Goal: Information Seeking & Learning: Learn about a topic

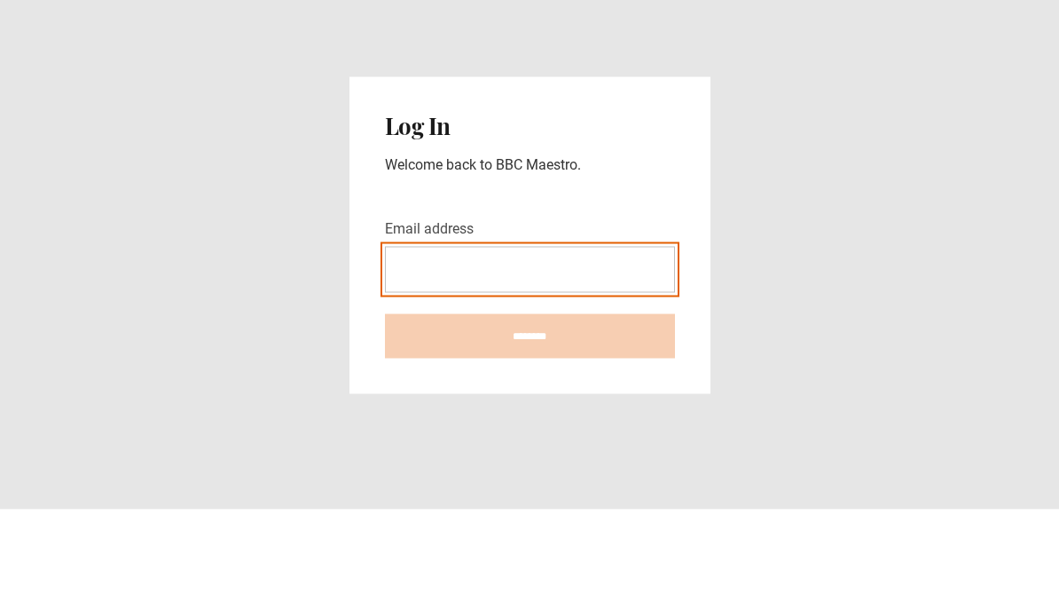
type input "**********"
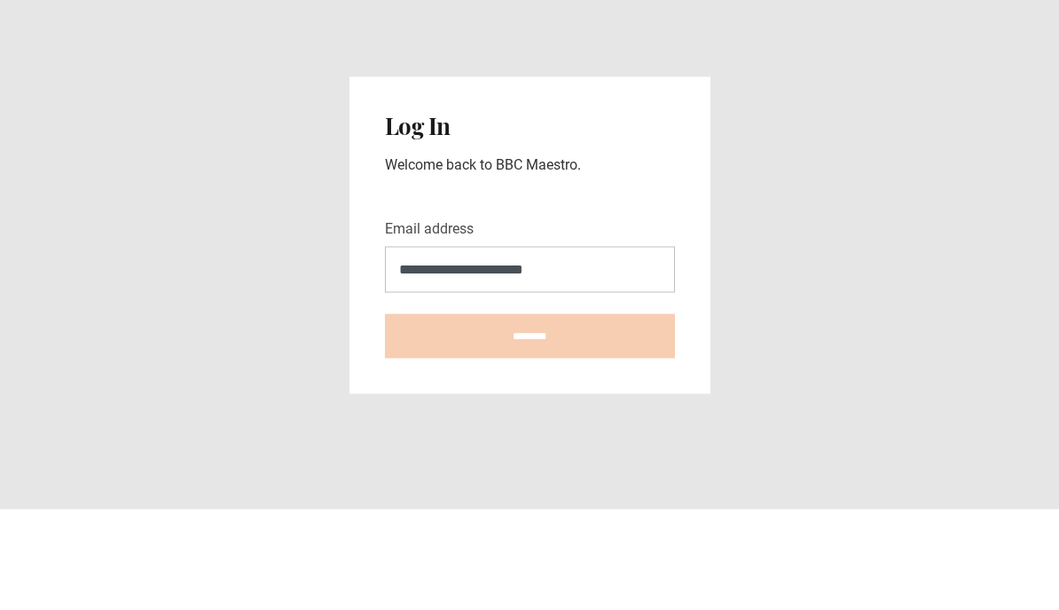
click at [530, 414] on input "********" at bounding box center [530, 436] width 290 height 44
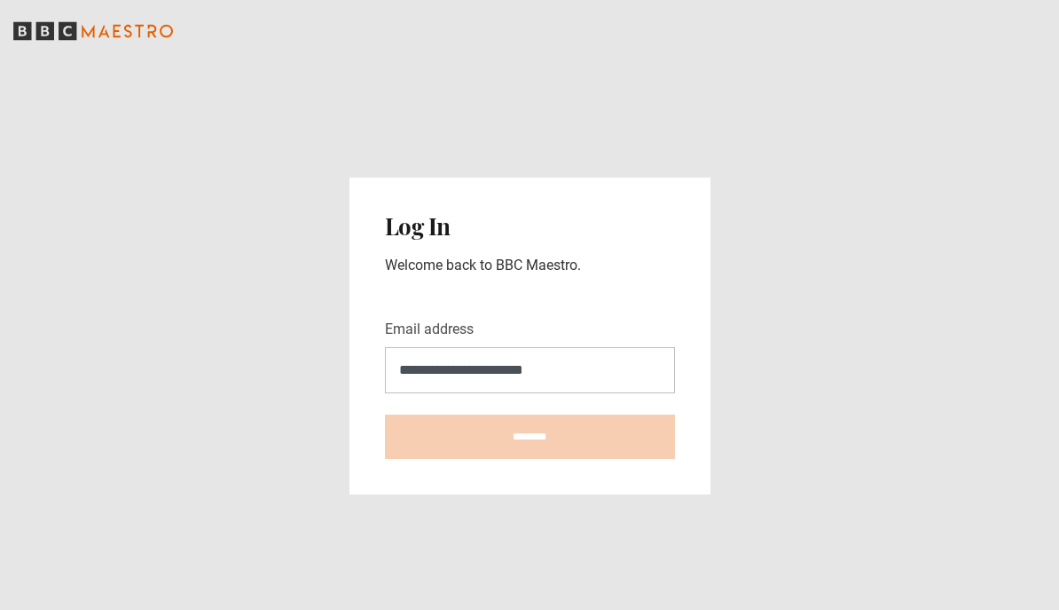
type input "**********"
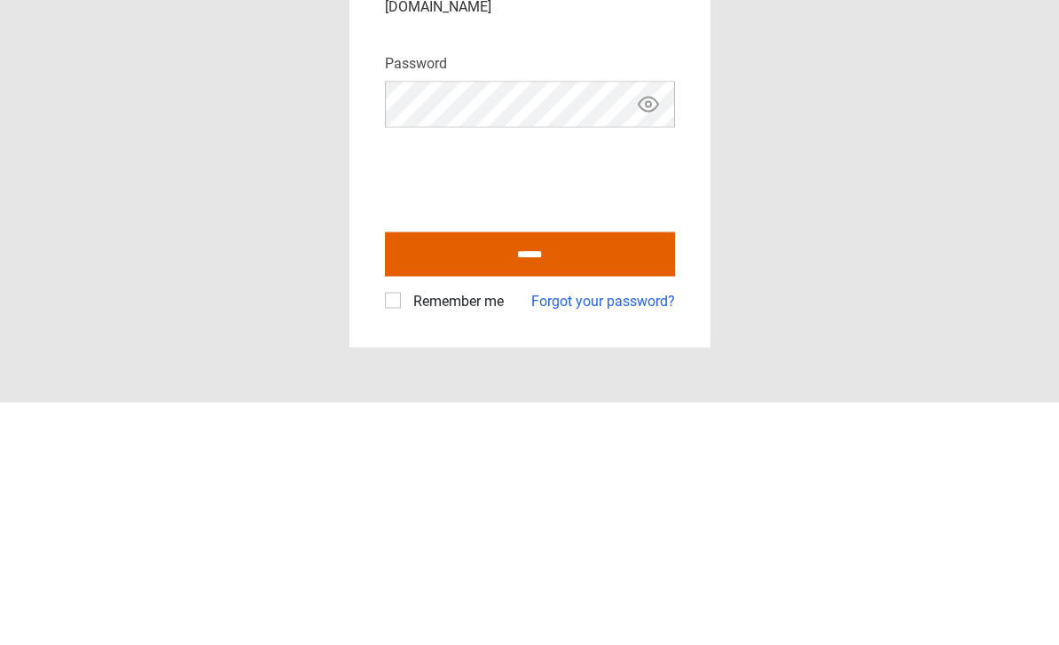
scroll to position [58, 0]
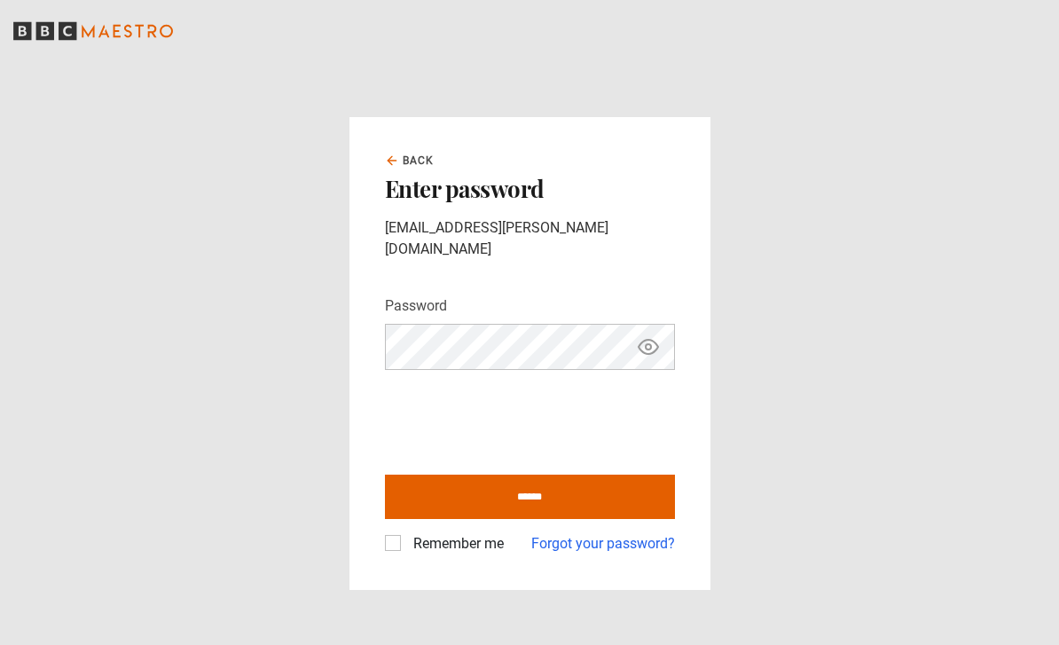
click at [406, 533] on label "Remember me" at bounding box center [455, 543] width 98 height 21
click at [541, 475] on input "******" at bounding box center [530, 497] width 290 height 44
type input "**********"
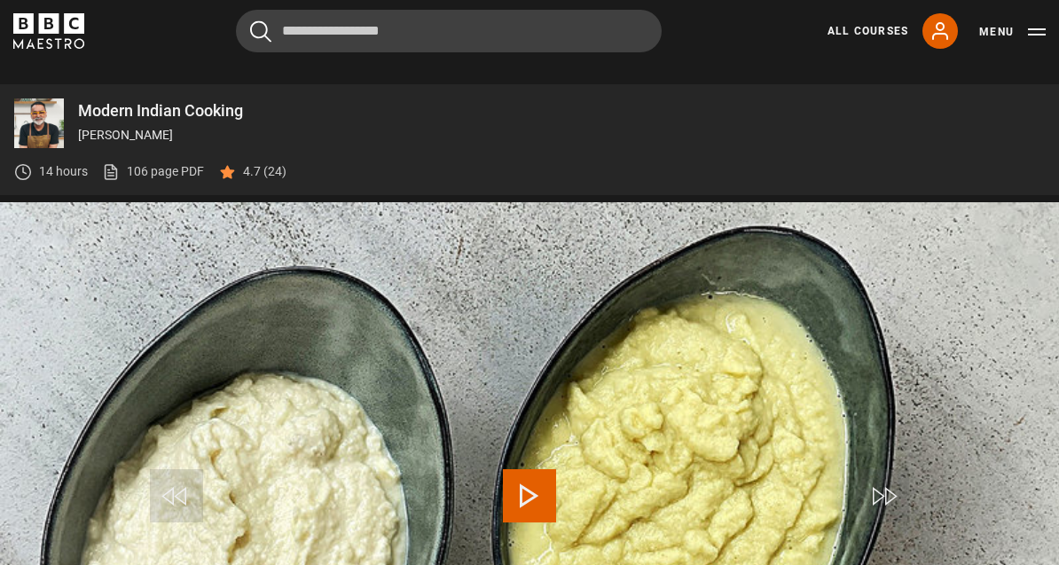
scroll to position [586, 0]
click at [51, 181] on p "14 hours" at bounding box center [63, 171] width 49 height 19
click at [46, 181] on p "14 hours" at bounding box center [63, 171] width 49 height 19
click at [875, 37] on link "All Courses" at bounding box center [868, 31] width 81 height 16
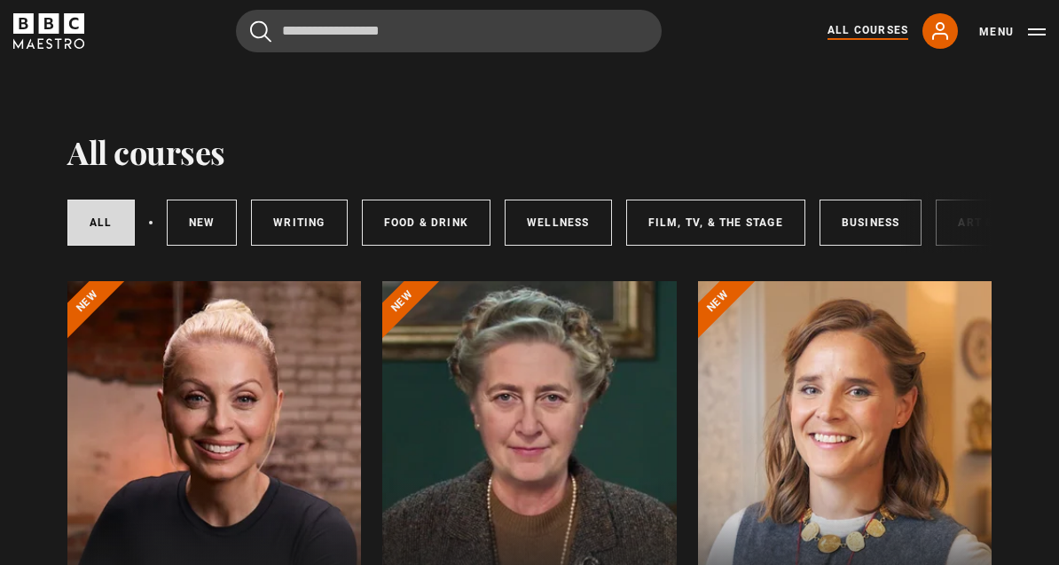
click at [432, 235] on link "Food & Drink" at bounding box center [426, 223] width 129 height 46
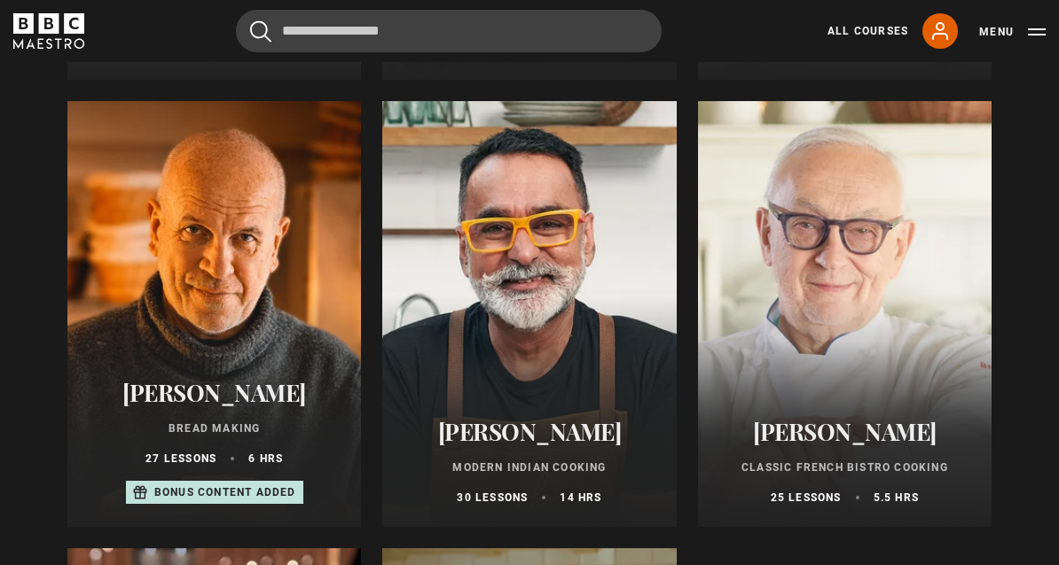
scroll to position [628, 0]
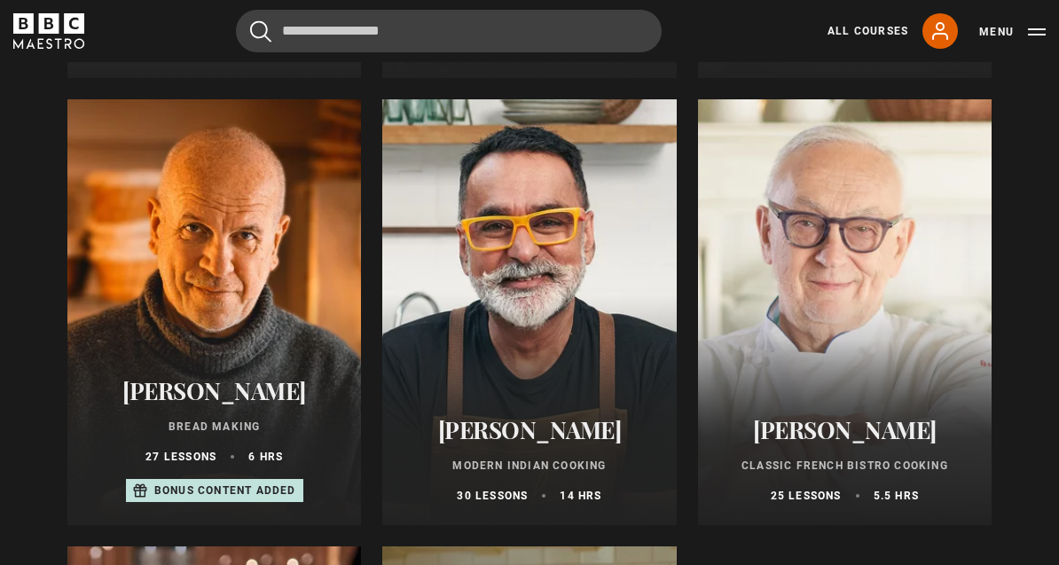
click at [215, 309] on div at bounding box center [214, 313] width 294 height 426
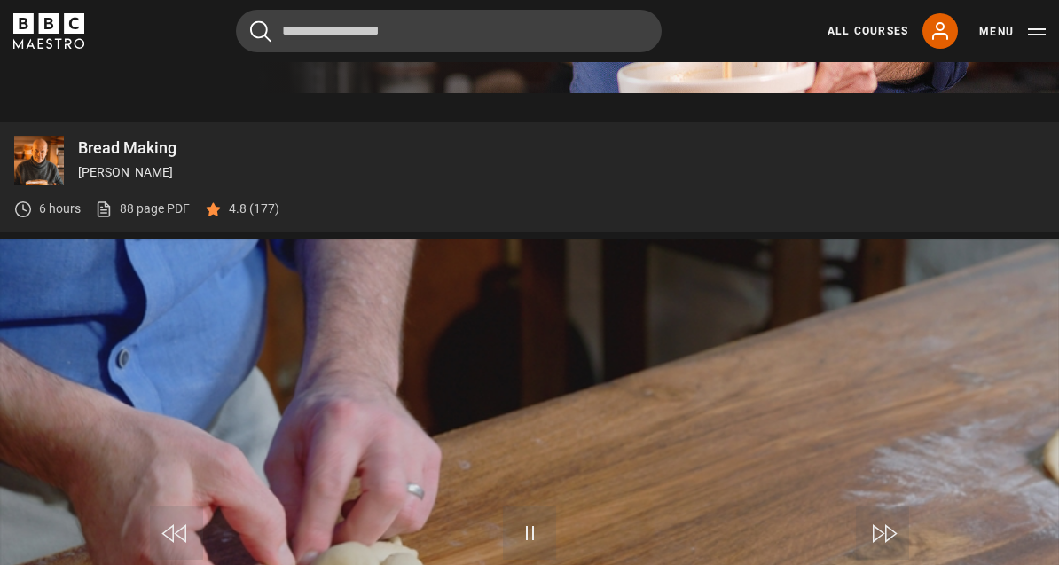
scroll to position [595, 0]
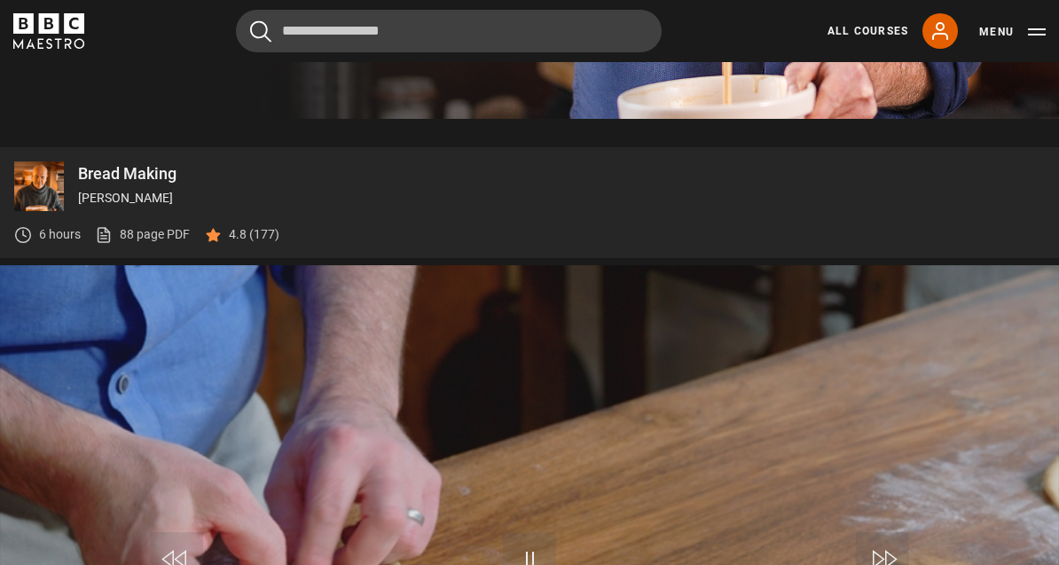
click at [53, 179] on img at bounding box center [39, 186] width 50 height 50
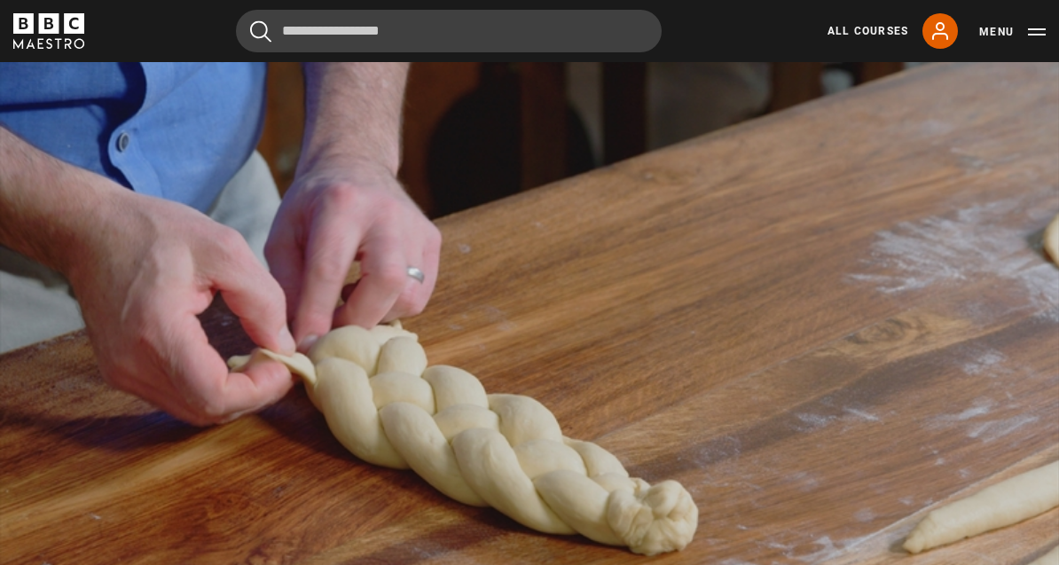
scroll to position [838, 0]
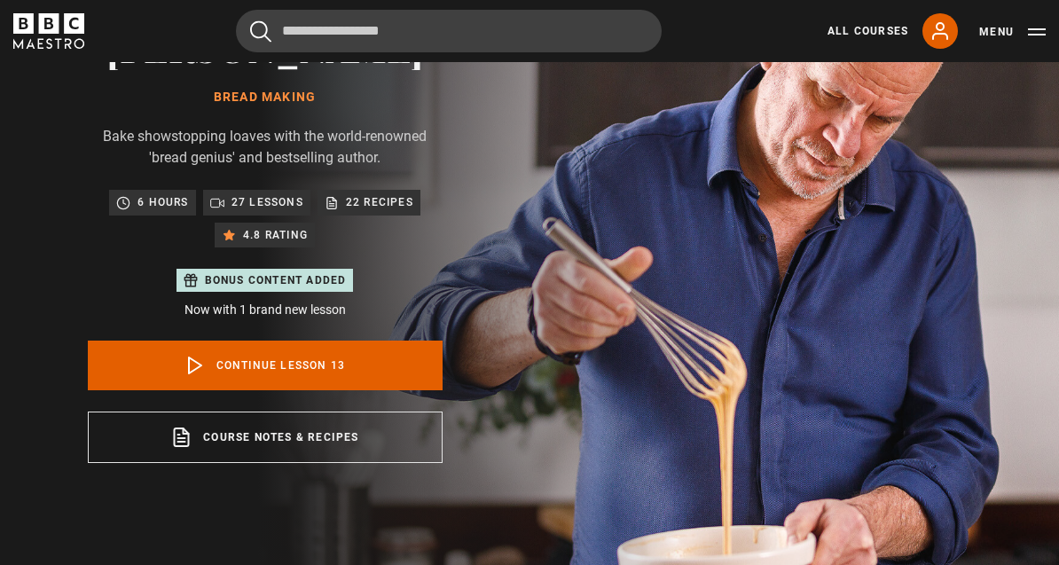
scroll to position [122, 0]
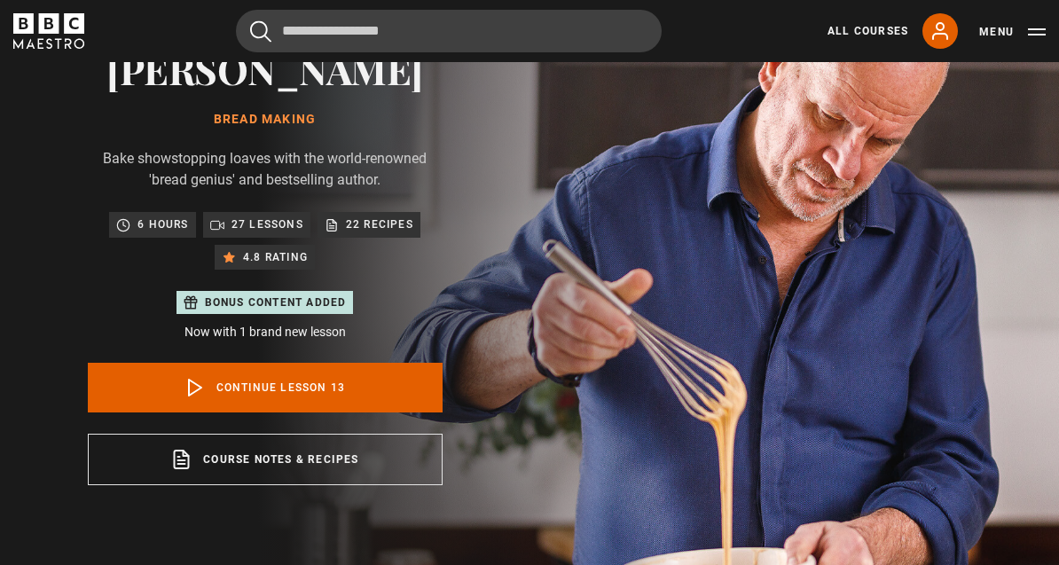
click at [251, 228] on p "27 lessons" at bounding box center [268, 225] width 72 height 18
click at [250, 223] on p "27 lessons" at bounding box center [268, 225] width 72 height 18
click at [296, 461] on link "Course notes & recipes opens in a new tab" at bounding box center [265, 459] width 355 height 51
click at [321, 308] on p "Bonus content added" at bounding box center [276, 303] width 142 height 16
click at [171, 224] on p "6 hours" at bounding box center [163, 225] width 51 height 18
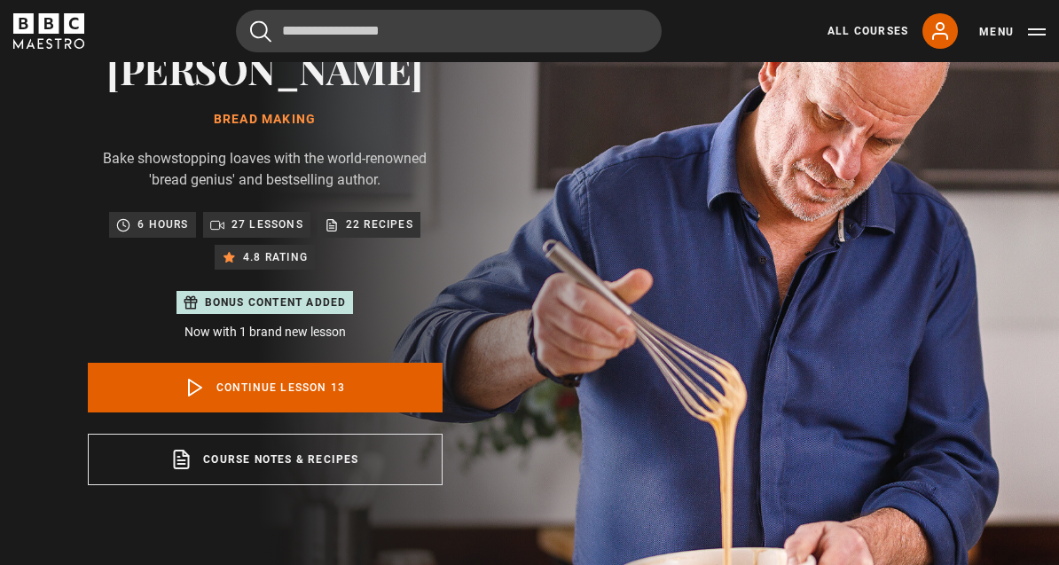
click at [161, 227] on p "6 hours" at bounding box center [163, 225] width 51 height 18
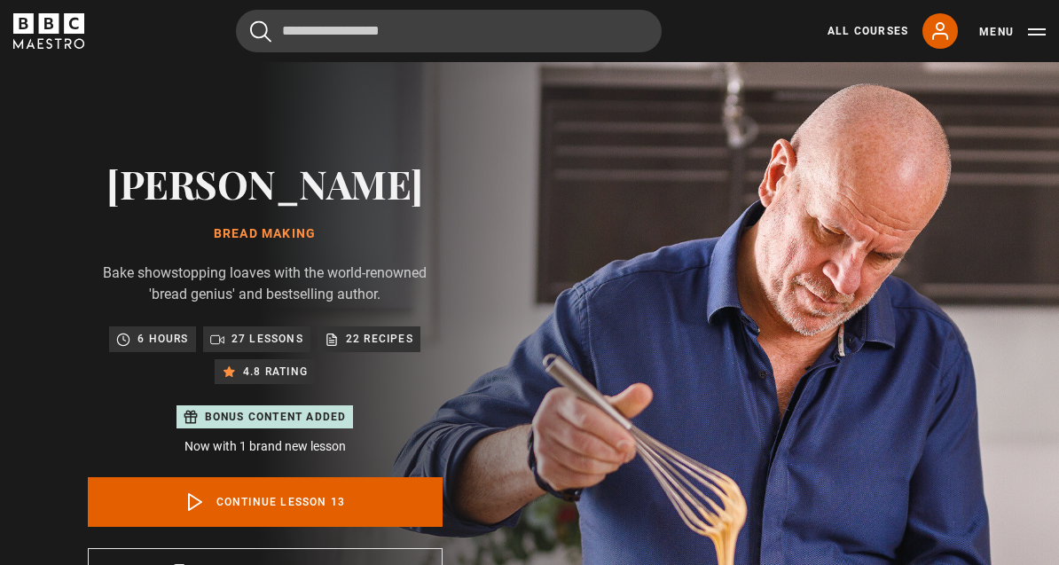
scroll to position [0, 0]
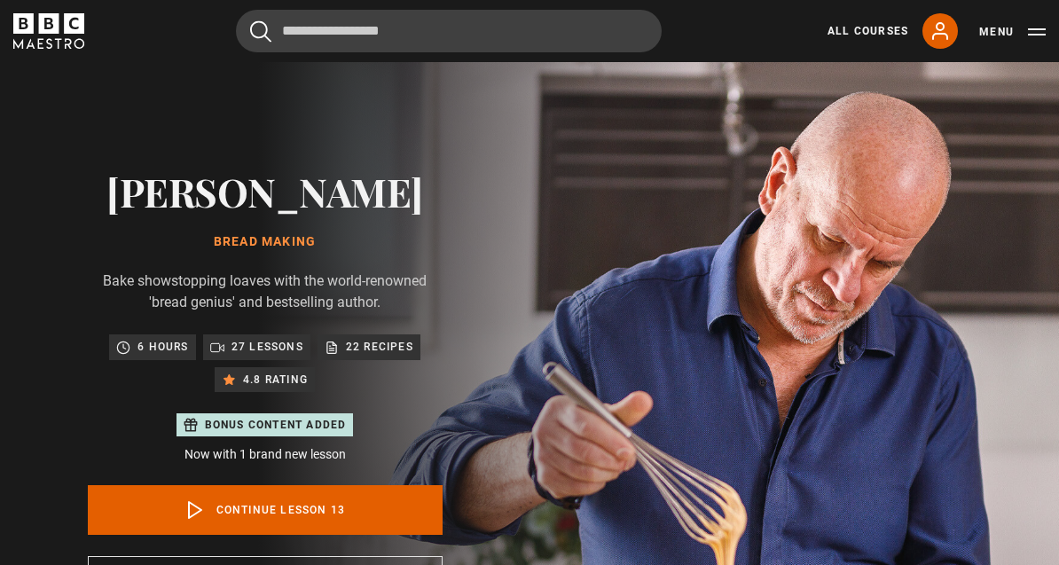
click at [272, 348] on p "27 lessons" at bounding box center [268, 347] width 72 height 18
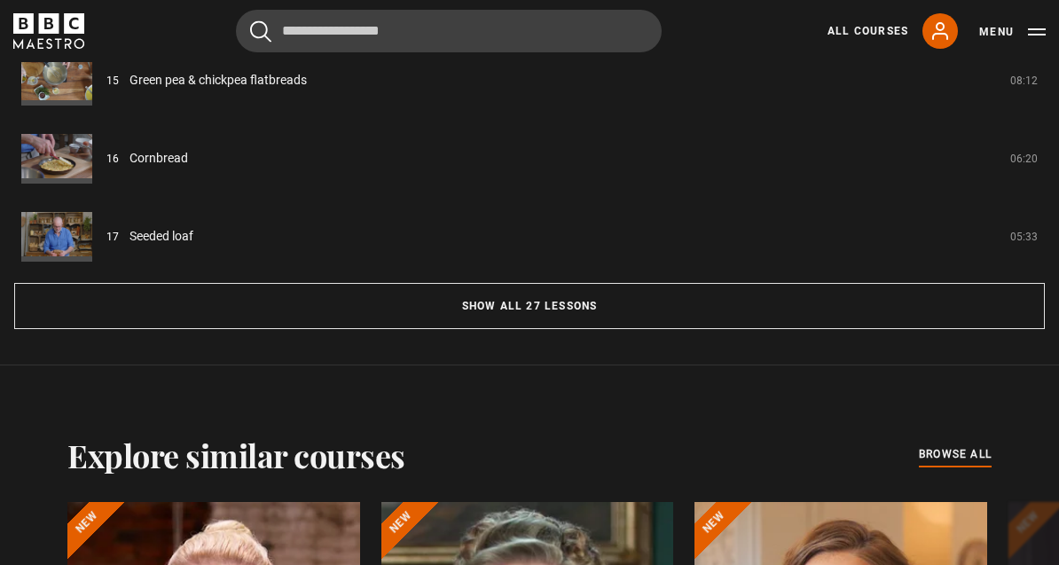
scroll to position [1744, 0]
click at [556, 319] on button "Show all 27 lessons" at bounding box center [529, 305] width 1031 height 46
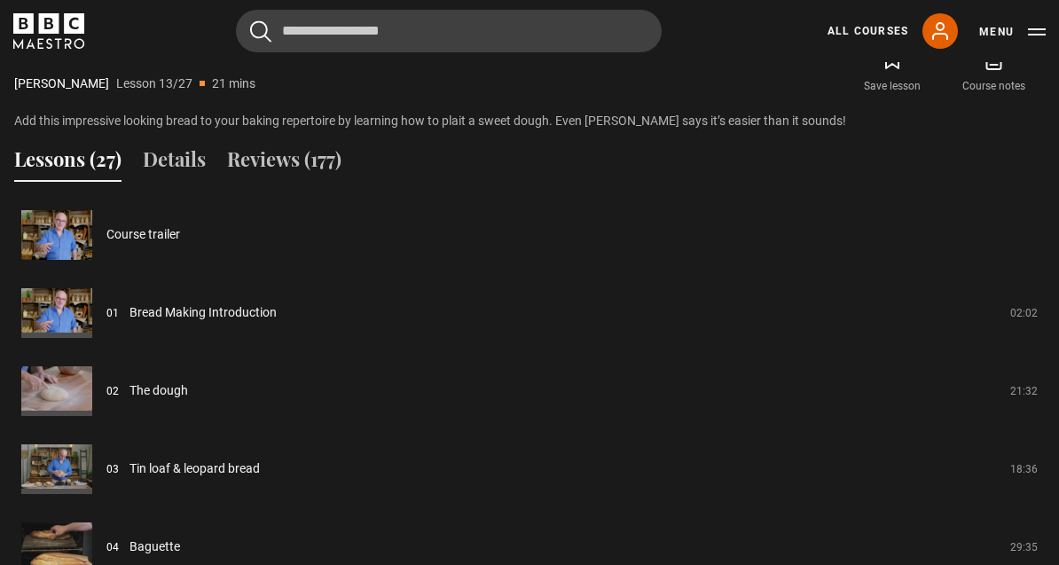
scroll to position [1430, 0]
click at [188, 383] on link "The dough" at bounding box center [159, 392] width 59 height 19
click at [130, 317] on link "Bread Making Introduction" at bounding box center [203, 314] width 147 height 19
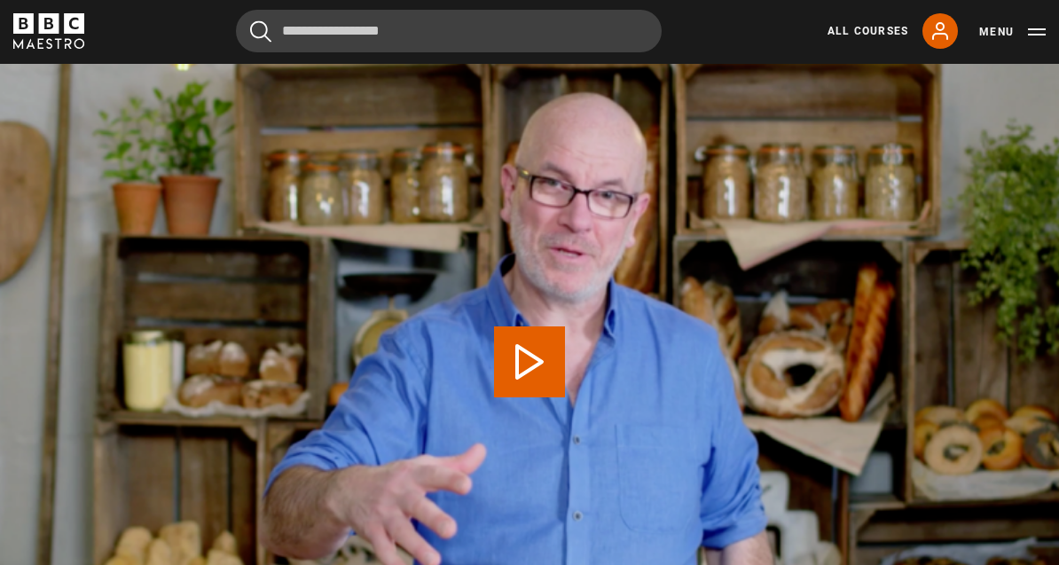
scroll to position [798, 0]
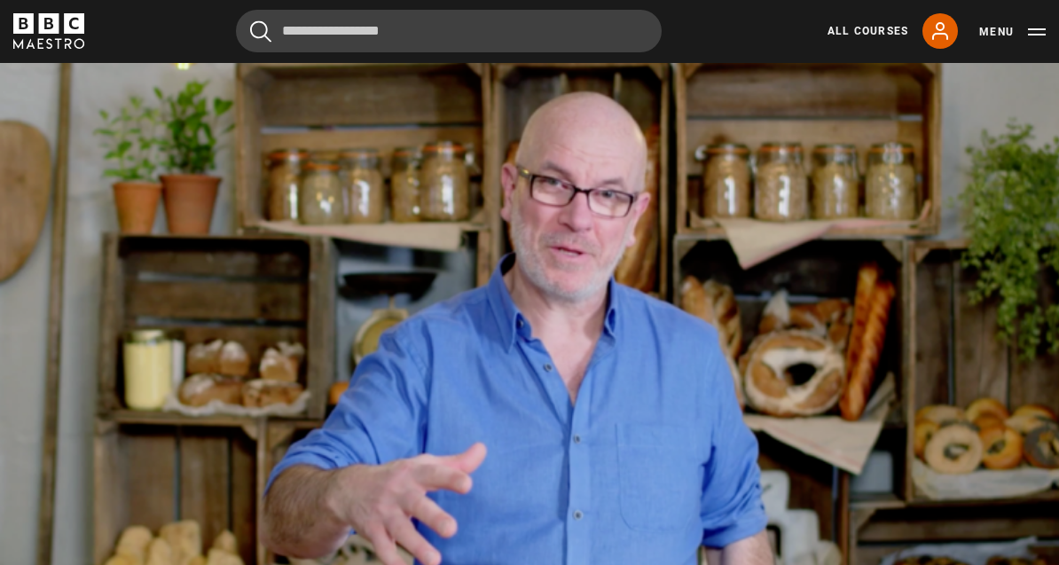
click at [261, 597] on video-js "Video Player is loading. Play Lesson Bread Making Introduction 10s Skip Back 10…" at bounding box center [529, 361] width 1059 height 596
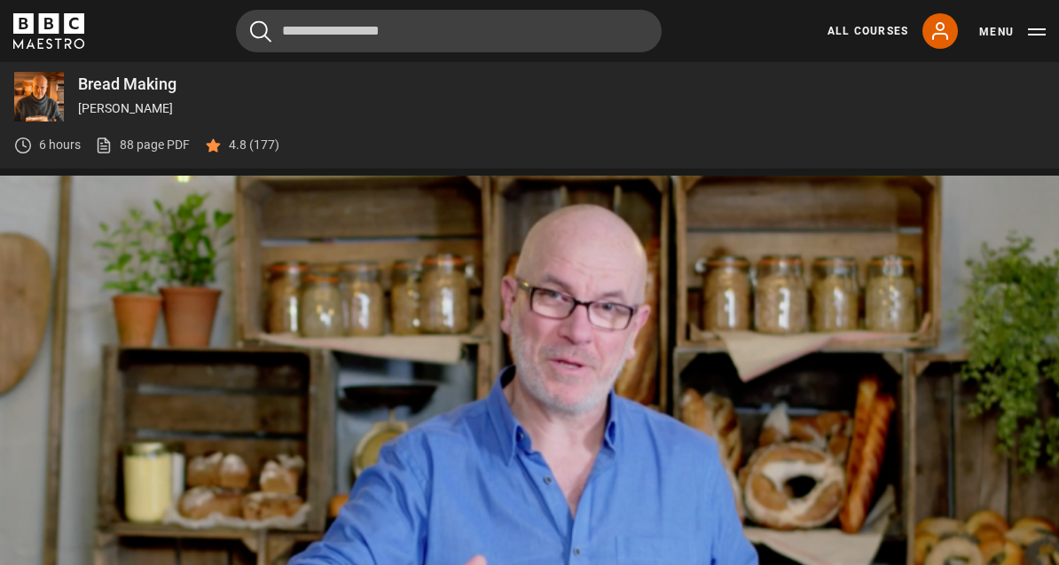
scroll to position [686, 0]
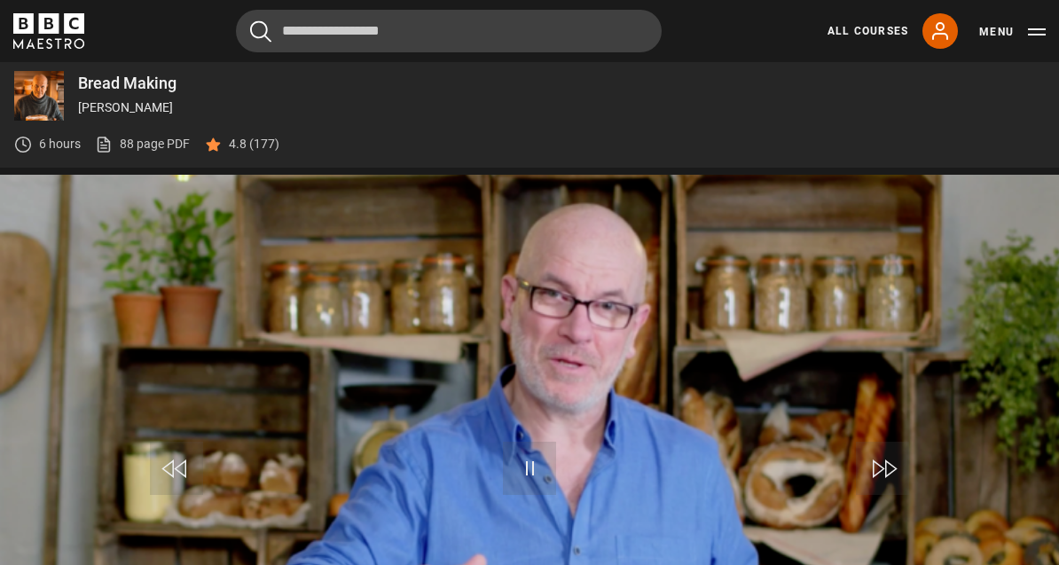
click at [696, 280] on video-js "Video Player is loading. Play Lesson Bread Making Introduction 10s Skip Back 10…" at bounding box center [529, 473] width 1059 height 596
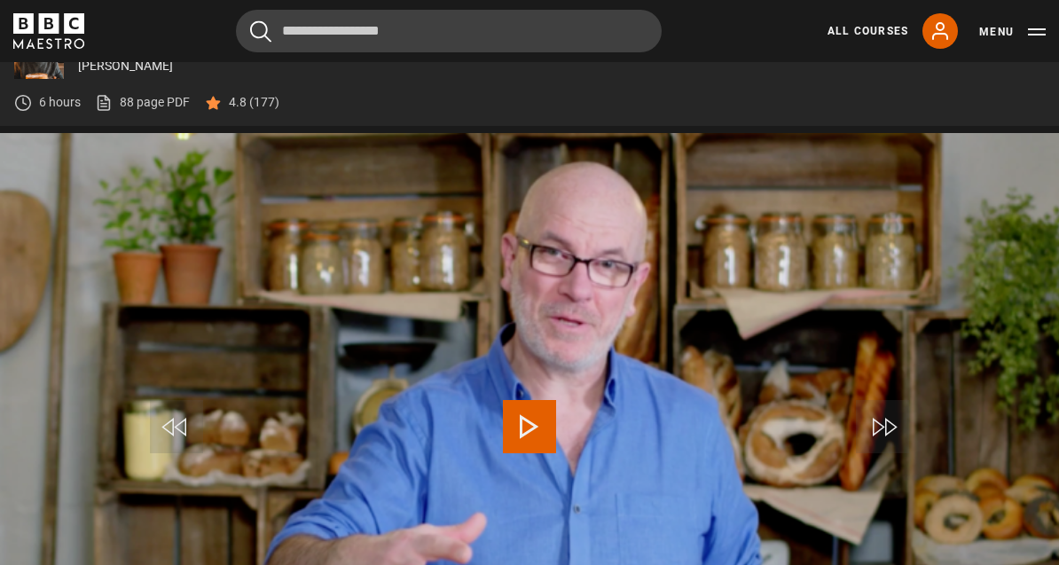
scroll to position [741, 0]
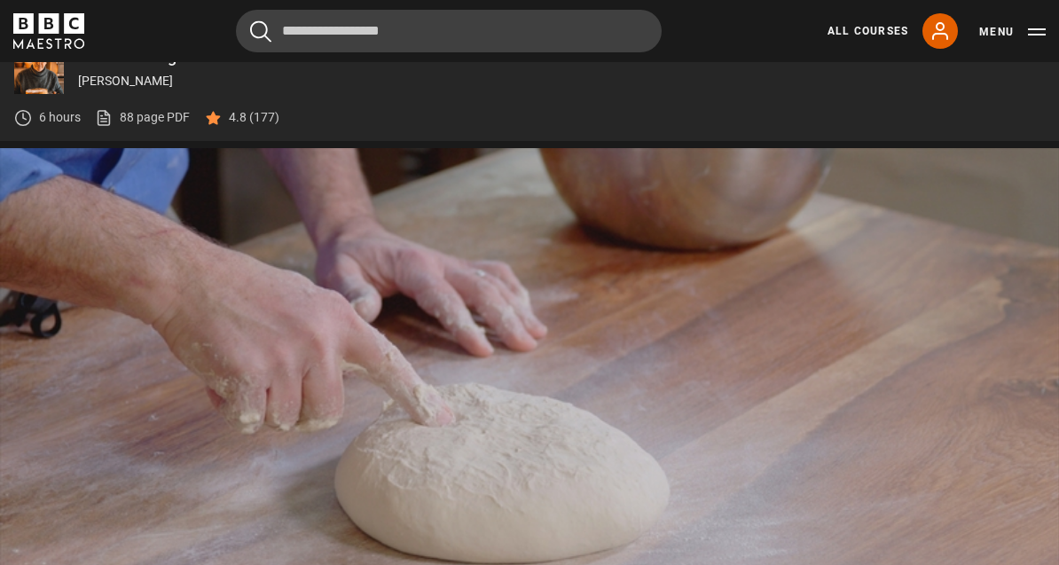
scroll to position [810, 0]
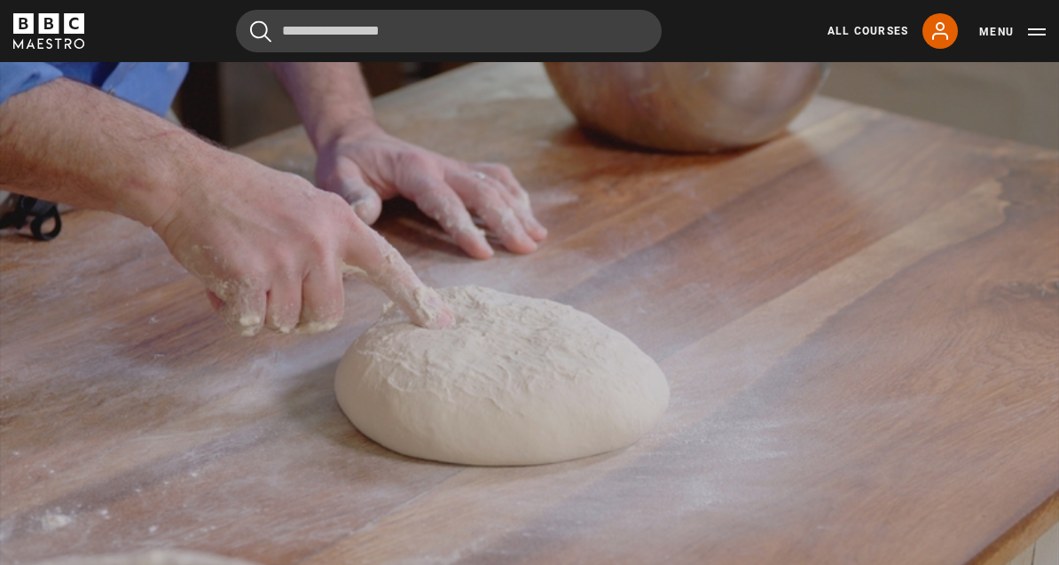
click at [957, 499] on video-js "Video Player is loading. Play Lesson The dough 10s Skip Back 10 seconds Pause 1…" at bounding box center [529, 349] width 1059 height 596
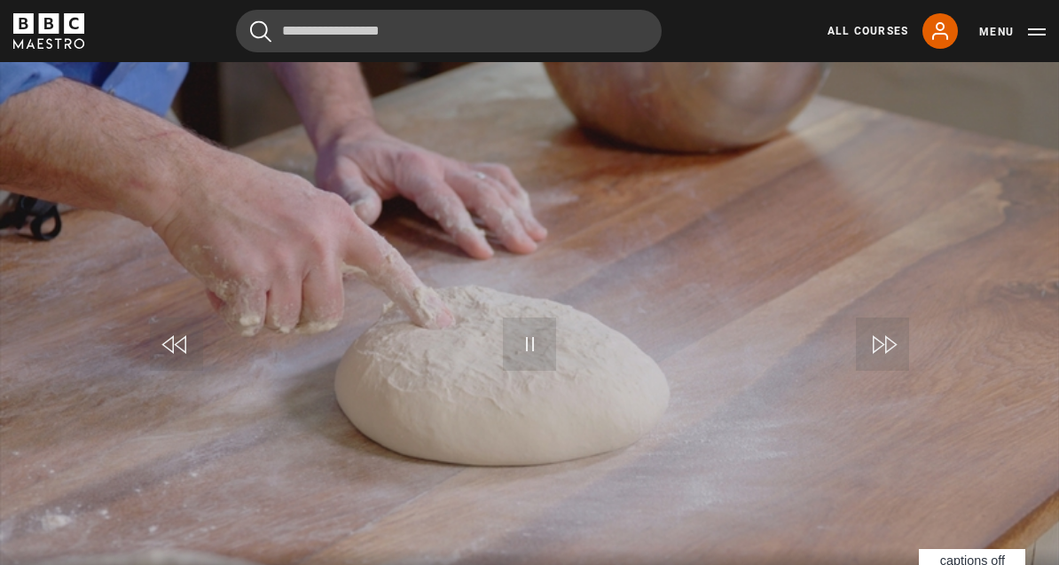
click at [985, 556] on span "captions off" at bounding box center [973, 561] width 65 height 14
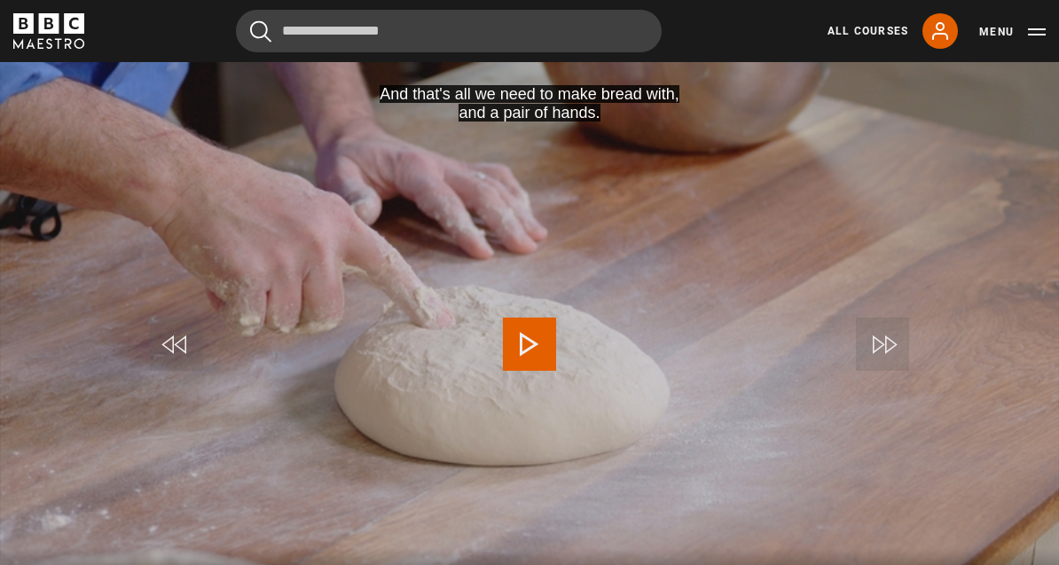
scroll to position [813, 0]
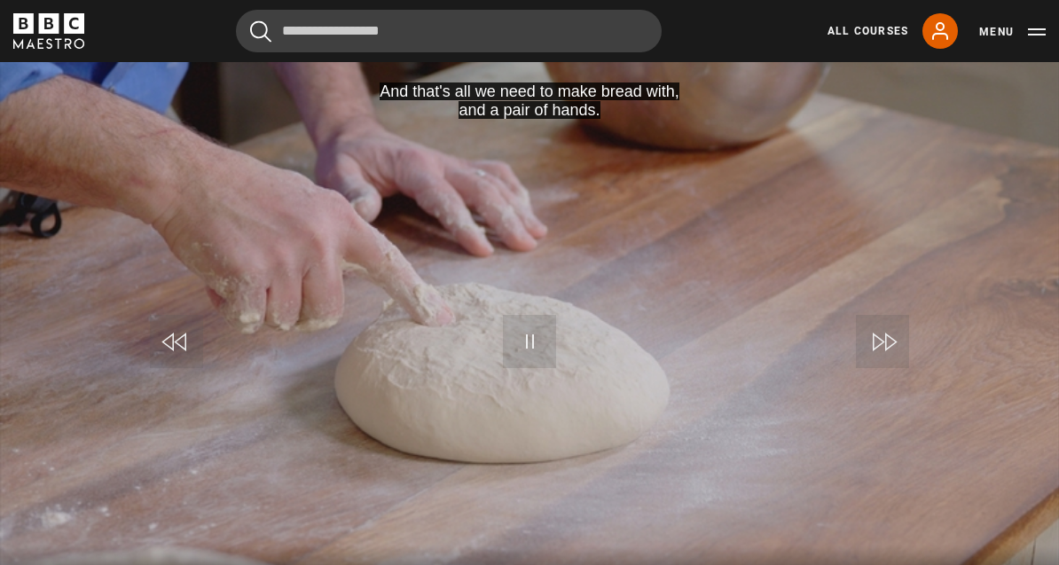
click at [197, 478] on video-js "And that's all we need to make bread with, and a pair of hands. Video Player is…" at bounding box center [529, 346] width 1059 height 596
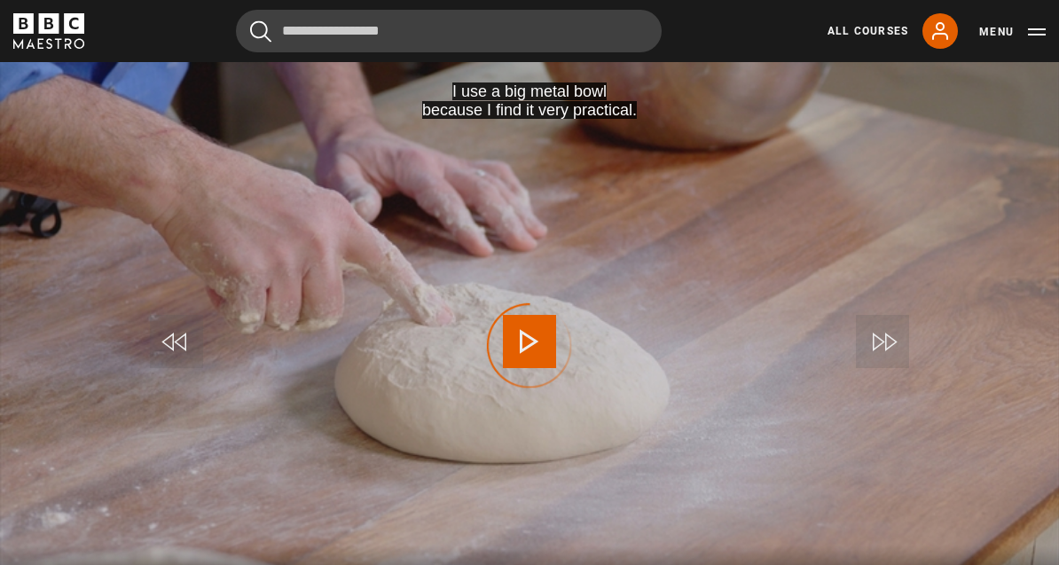
click at [42, 569] on div "Progress Bar" at bounding box center [54, 571] width 71 height 4
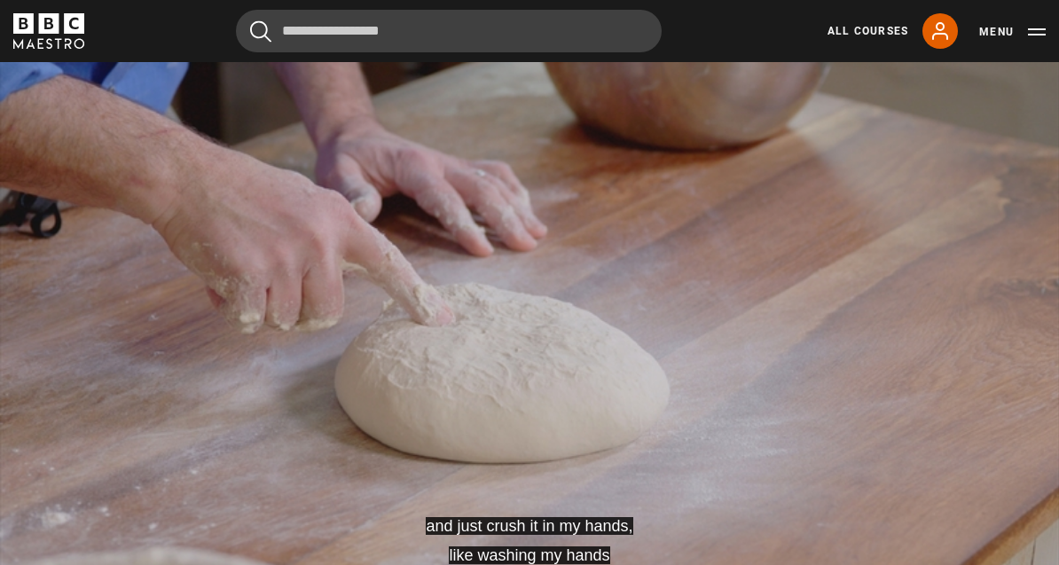
click at [540, 378] on button "Pause" at bounding box center [530, 342] width 62 height 80
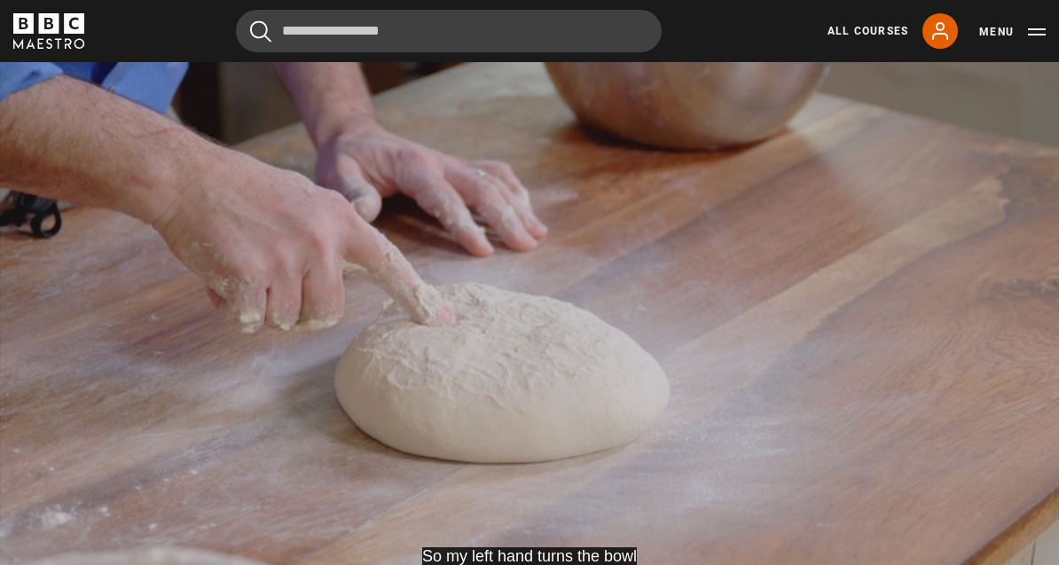
click at [554, 405] on video-js "So my left hand turns the bowl Video Player is loading. Play Lesson The dough 1…" at bounding box center [529, 346] width 1059 height 596
click at [703, 350] on video-js "Video Player is loading. Play Lesson The dough 10s Skip Back 10 seconds Pause 1…" at bounding box center [529, 346] width 1059 height 596
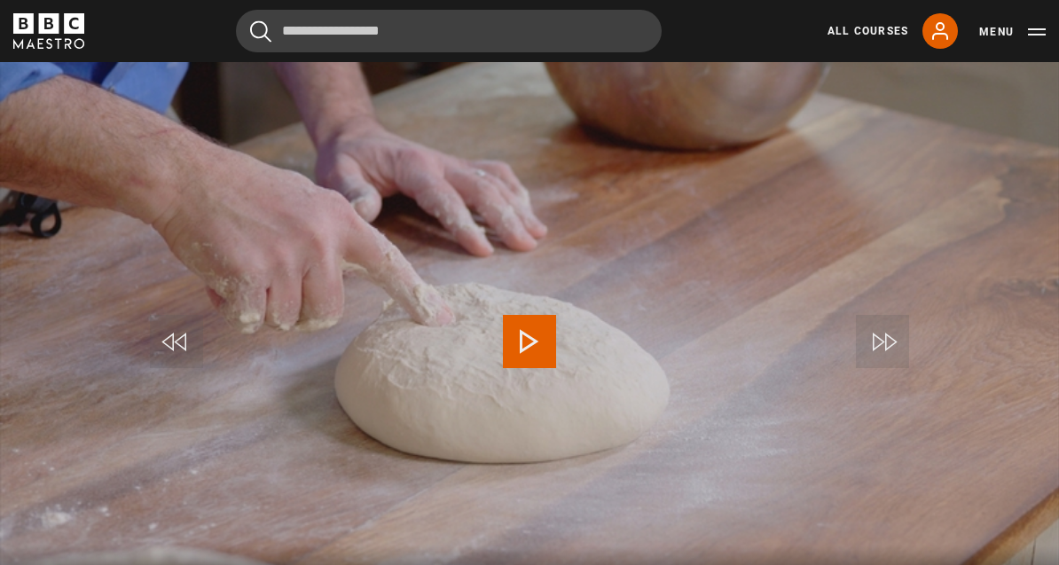
click at [4, 478] on video-js "Video Player is loading. Play Lesson The dough 10s Skip Back 10 seconds Play 10…" at bounding box center [529, 346] width 1059 height 596
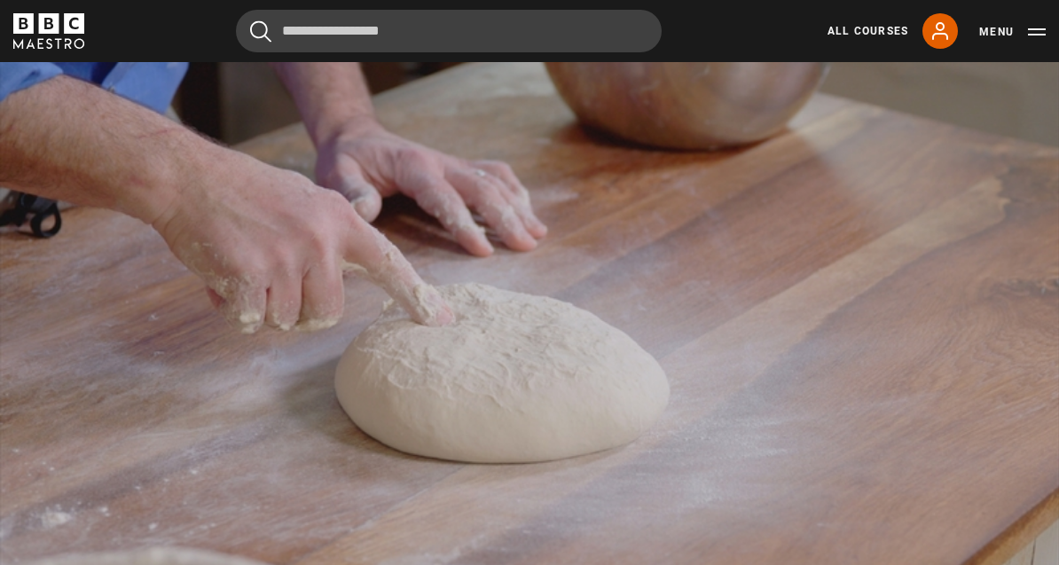
click at [514, 379] on button "Pause" at bounding box center [530, 342] width 62 height 80
click at [468, 351] on video-js "Video Player is loading. Play Lesson The dough 10s Skip Back 10 seconds Pause 1…" at bounding box center [529, 346] width 1059 height 596
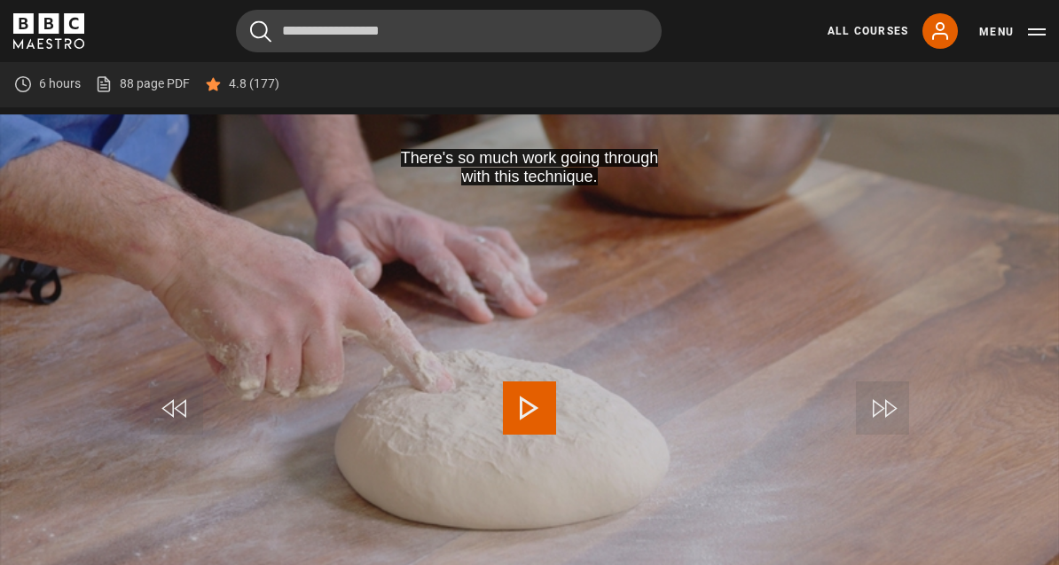
scroll to position [744, 0]
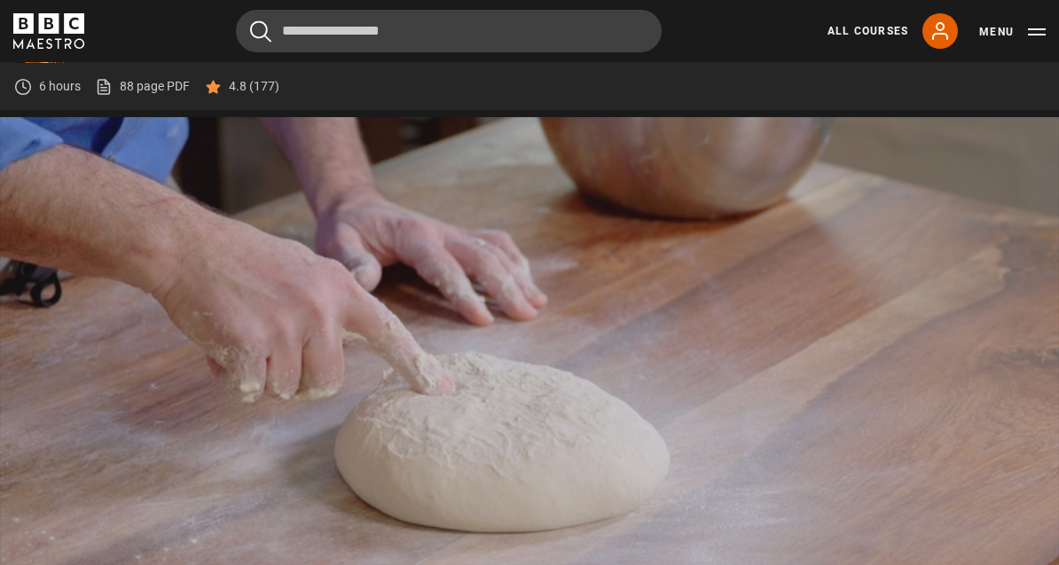
click at [722, 569] on video-js "It's very easy to overwork by kneading, adding more flour, the dough becomes de…" at bounding box center [529, 415] width 1059 height 596
click at [910, 644] on video-js "you haven't finished it off, but that's fine. Video Player is loading. Play Les…" at bounding box center [529, 415] width 1059 height 596
click at [736, 548] on video-js "Video Player is loading. Play Lesson The dough 10s Skip Back 10 seconds Pause 1…" at bounding box center [529, 415] width 1059 height 596
click at [713, 628] on video-js "Video Player is loading. Play Lesson The dough 10s Skip Back 10 seconds Pause 1…" at bounding box center [529, 415] width 1059 height 596
click at [824, 606] on video-js "You can see when I do this, I'm stretching it, how the dough is forming Video P…" at bounding box center [529, 415] width 1059 height 596
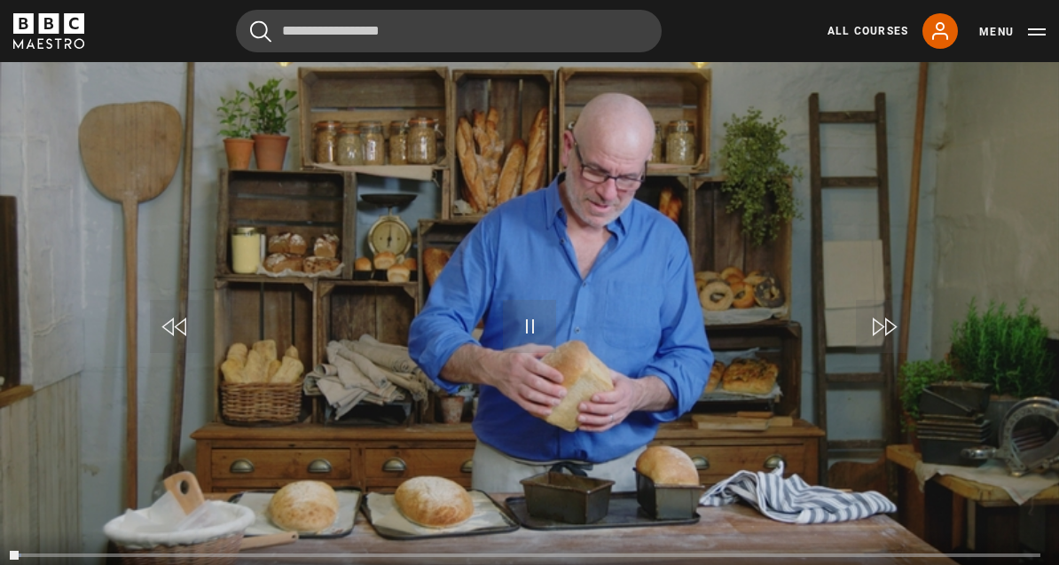
scroll to position [834, 0]
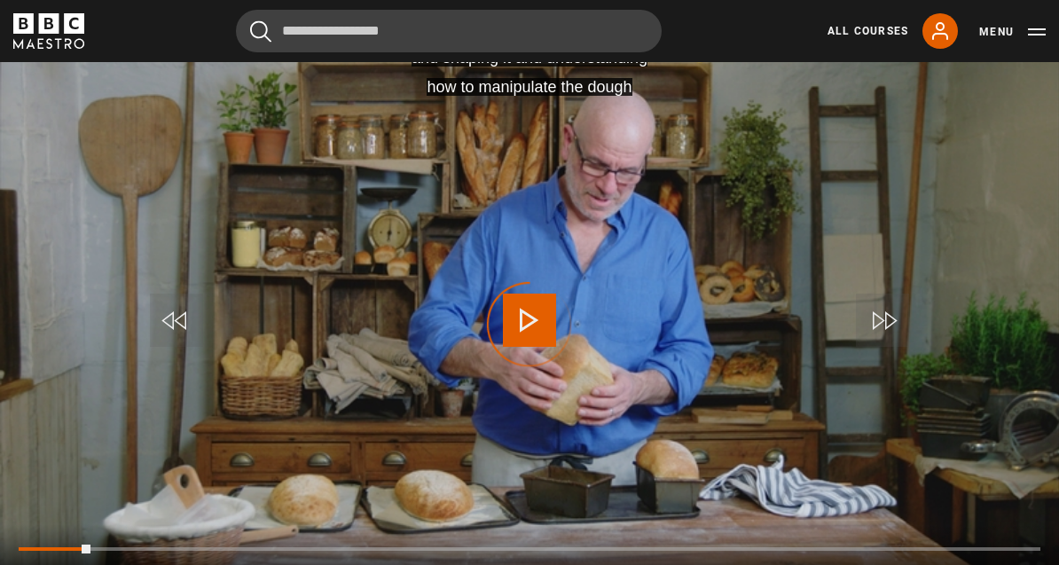
click at [91, 550] on div "Progress Bar" at bounding box center [55, 549] width 72 height 4
click at [517, 462] on video-js "and shaping it and understanding how to manipulate the dough Video Player is lo…" at bounding box center [529, 325] width 1059 height 596
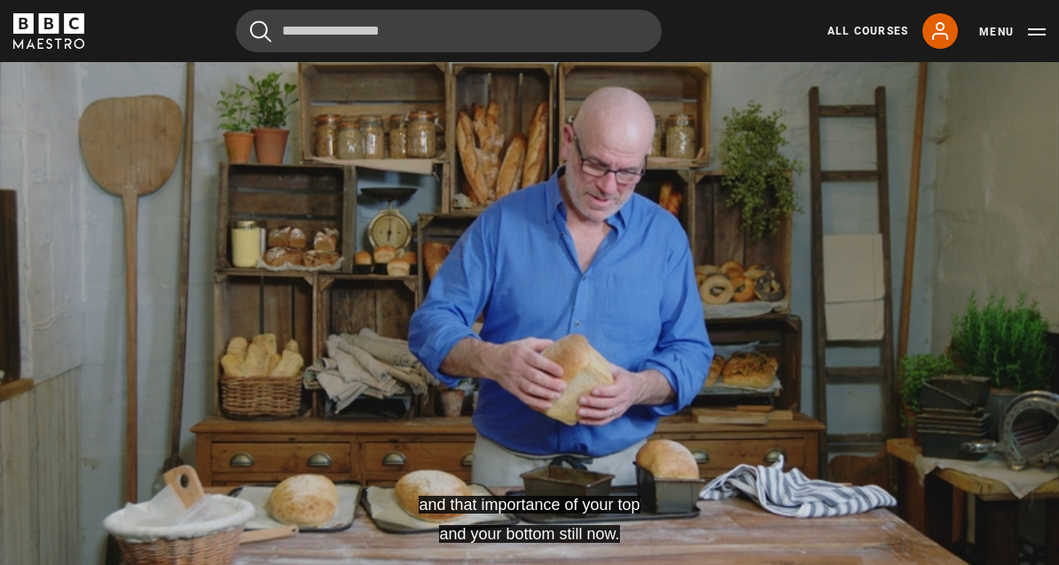
click at [86, 590] on video-js "and that importance of your top and your bottom still now. Video Player is load…" at bounding box center [529, 325] width 1059 height 596
